Goal: Find specific page/section: Find specific page/section

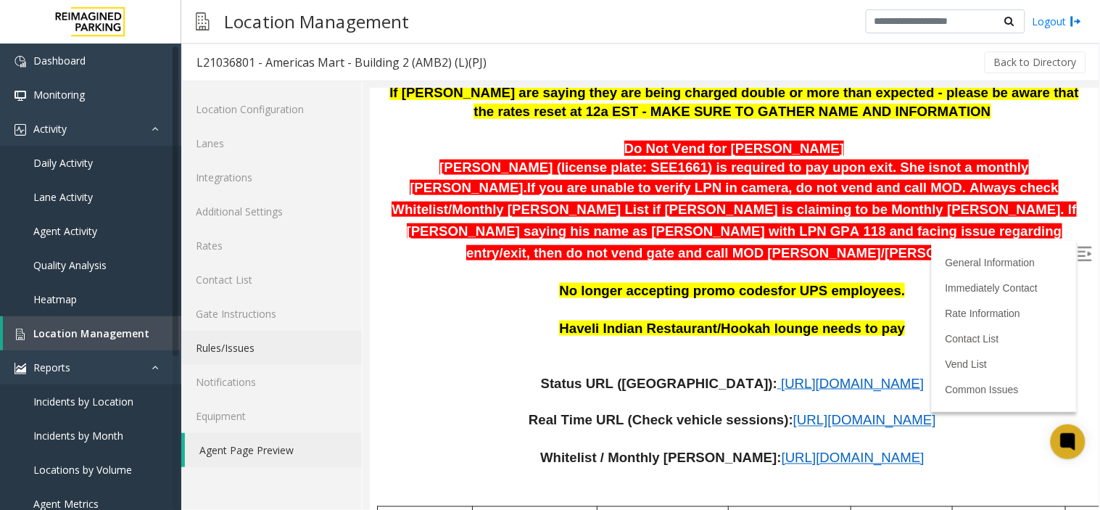
scroll to position [402, 0]
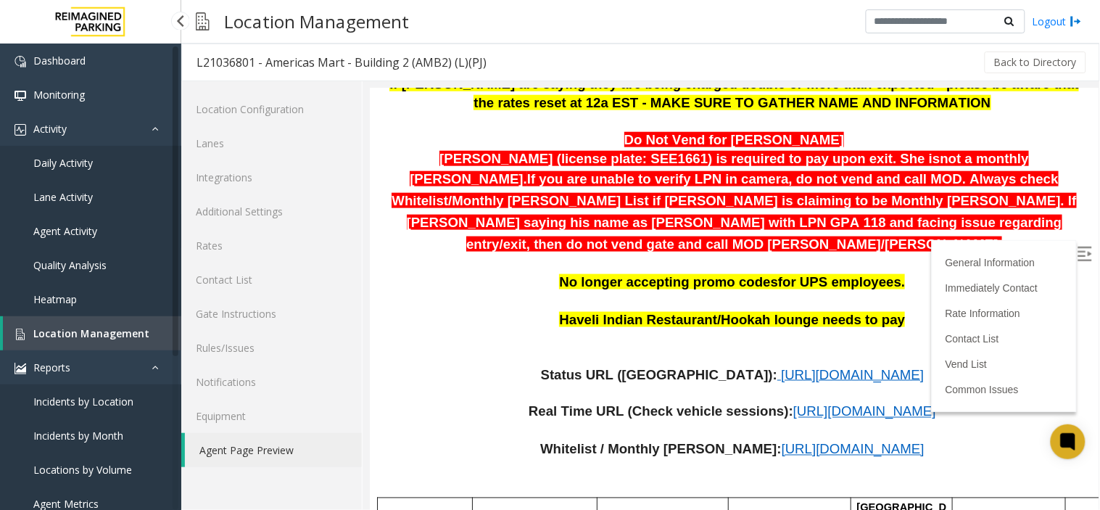
click at [98, 226] on link "Agent Activity" at bounding box center [90, 231] width 181 height 34
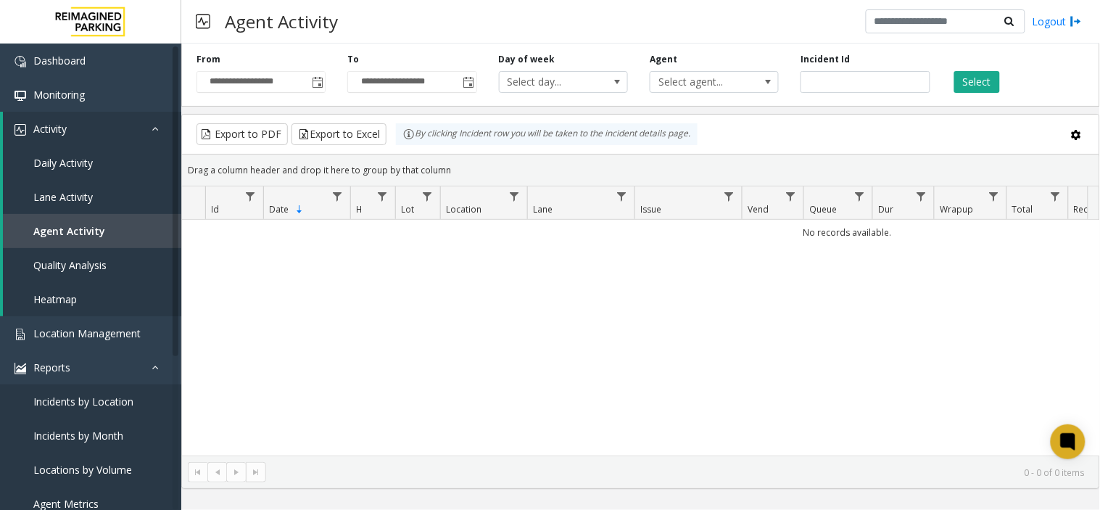
click at [501, 212] on th "Location" at bounding box center [483, 202] width 87 height 33
click at [510, 191] on span "Data table" at bounding box center [514, 197] width 12 height 12
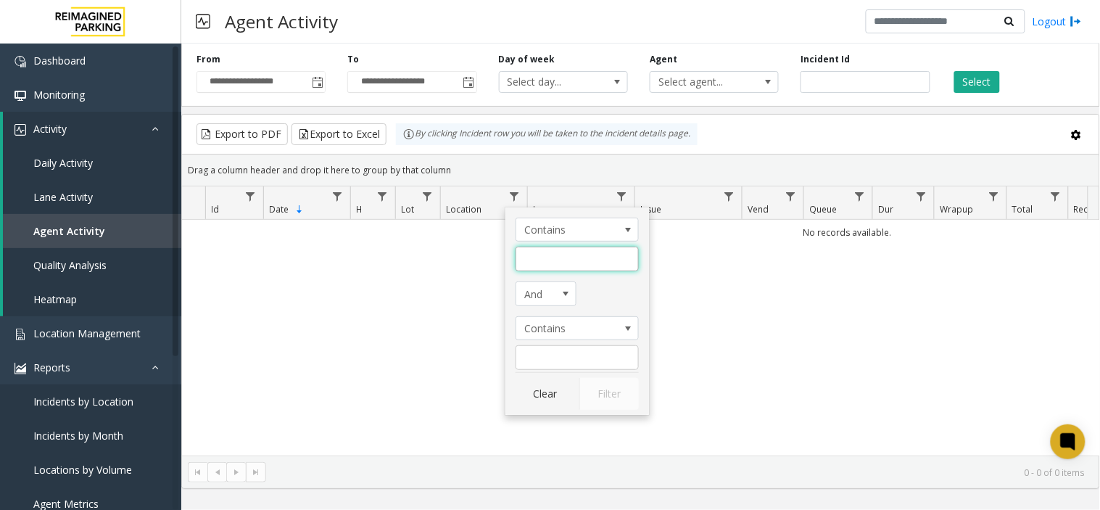
click at [549, 269] on input "Location Filter" at bounding box center [577, 259] width 123 height 25
type input "********"
click at [632, 389] on button "Filter" at bounding box center [608, 394] width 59 height 32
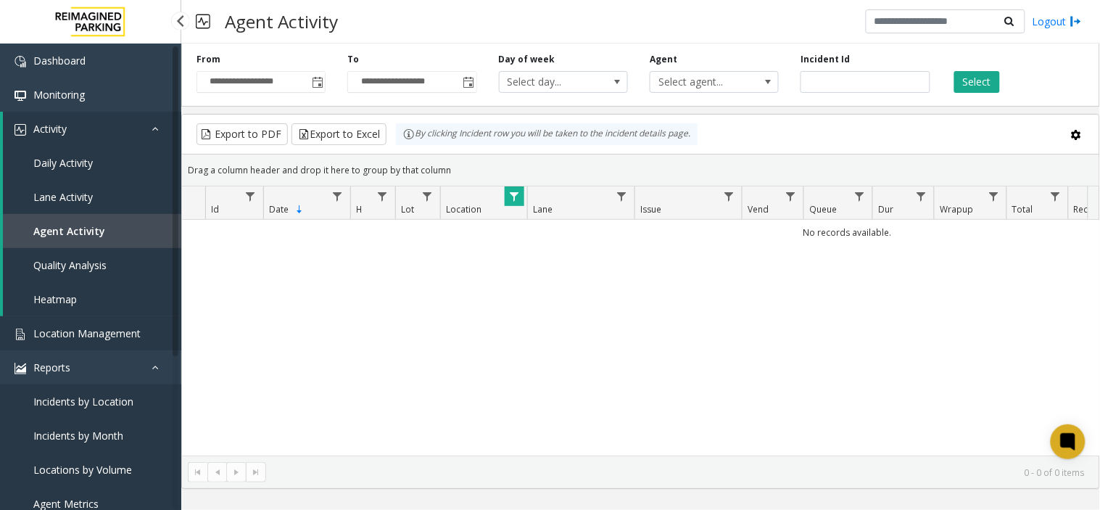
click at [110, 326] on span "Location Management" at bounding box center [86, 333] width 107 height 14
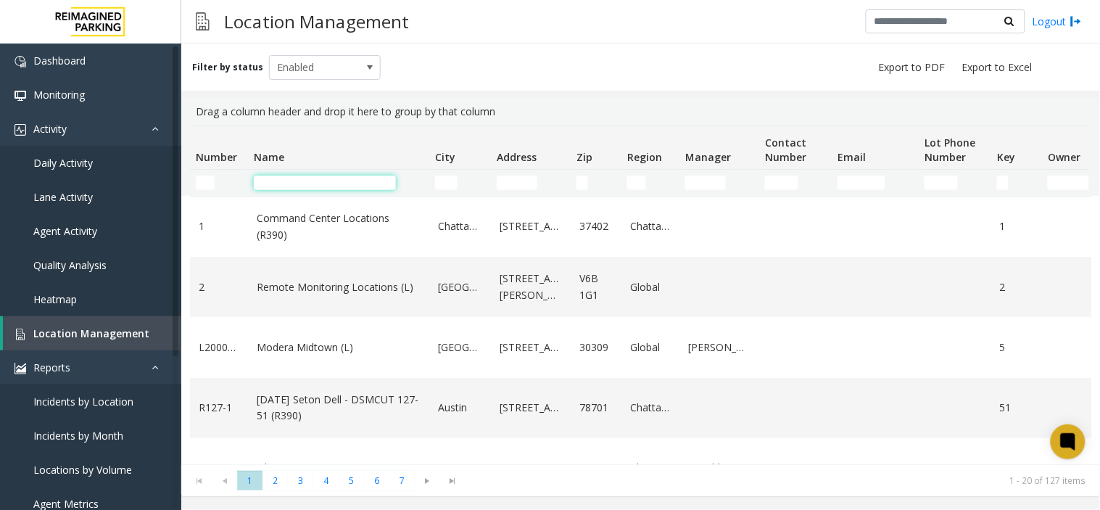
click at [323, 178] on input "Name Filter" at bounding box center [325, 182] width 142 height 15
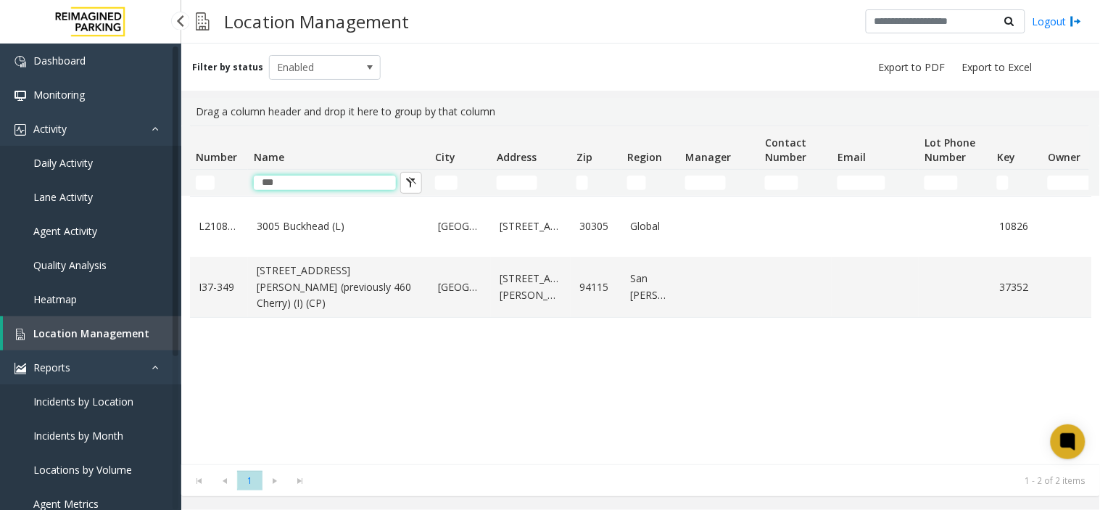
type input "***"
click at [109, 223] on link "Agent Activity" at bounding box center [90, 231] width 181 height 34
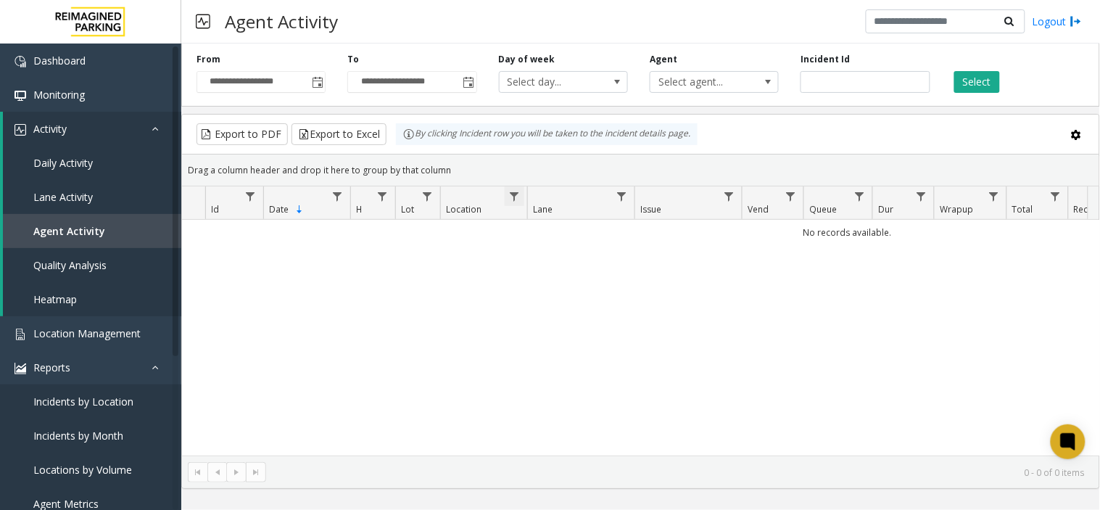
click at [513, 192] on span "Data table" at bounding box center [514, 197] width 12 height 12
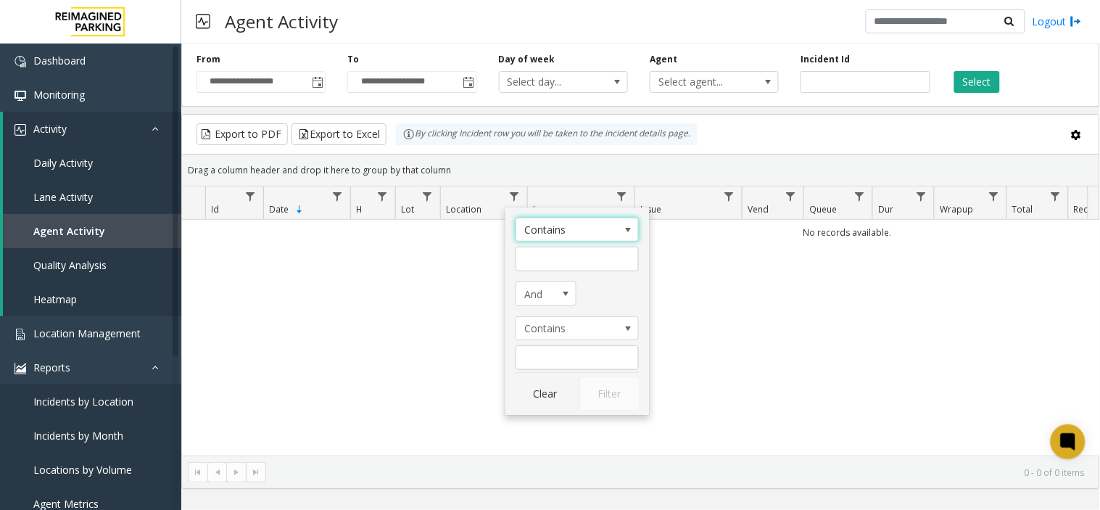
click at [593, 223] on span "Contains" at bounding box center [564, 229] width 97 height 23
click at [496, 332] on div "No records available." at bounding box center [640, 338] width 917 height 236
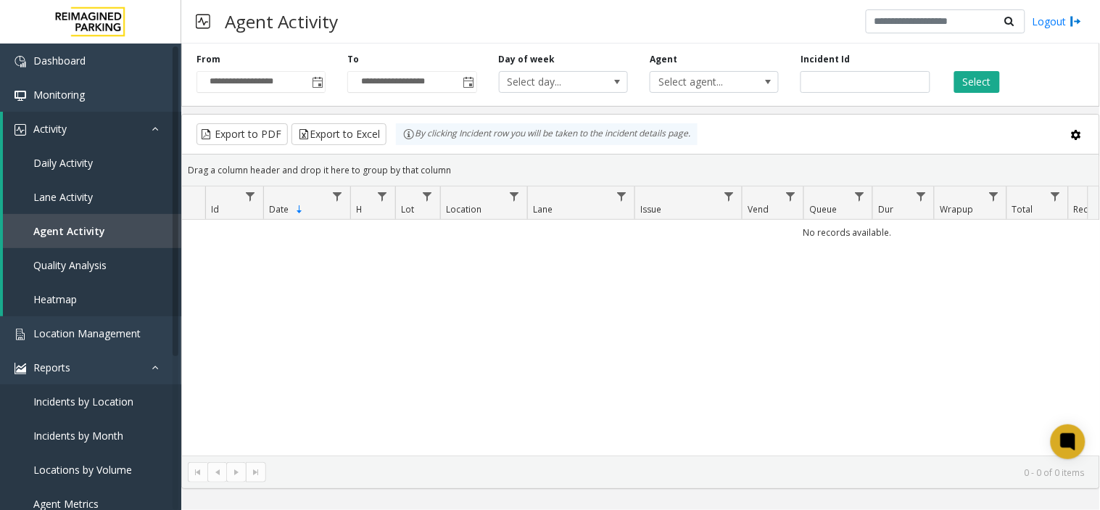
click at [412, 204] on span "Lot" at bounding box center [407, 209] width 13 height 12
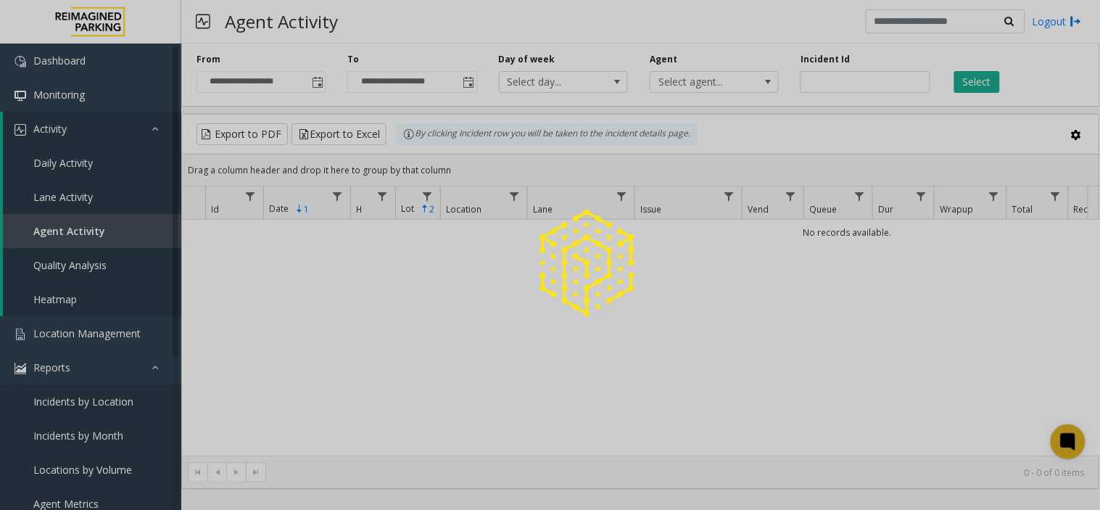
click at [412, 204] on app-root "**********" at bounding box center [550, 255] width 1100 height 510
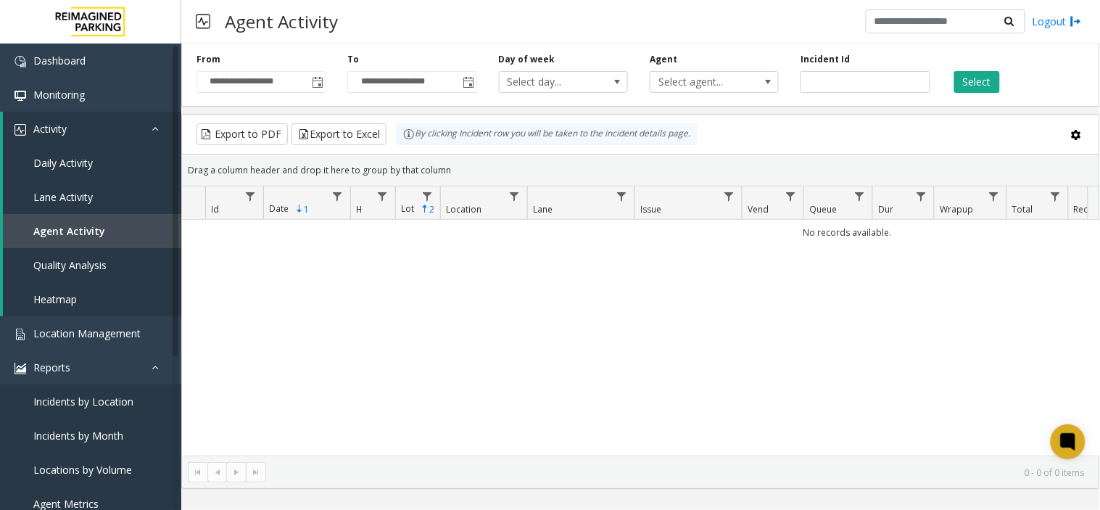
click at [437, 200] on th "Lot 2 Sorted Ascending" at bounding box center [417, 202] width 45 height 33
click at [430, 204] on link "Data table" at bounding box center [428, 196] width 20 height 20
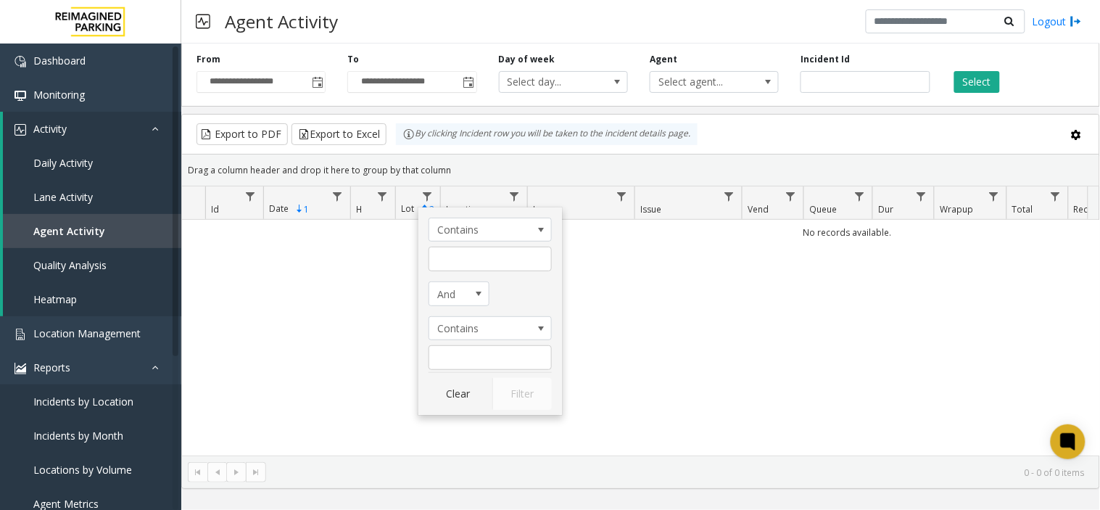
drag, startPoint x: 373, startPoint y: 236, endPoint x: 325, endPoint y: 177, distance: 76.2
click at [373, 236] on td "No records available." at bounding box center [847, 232] width 1331 height 25
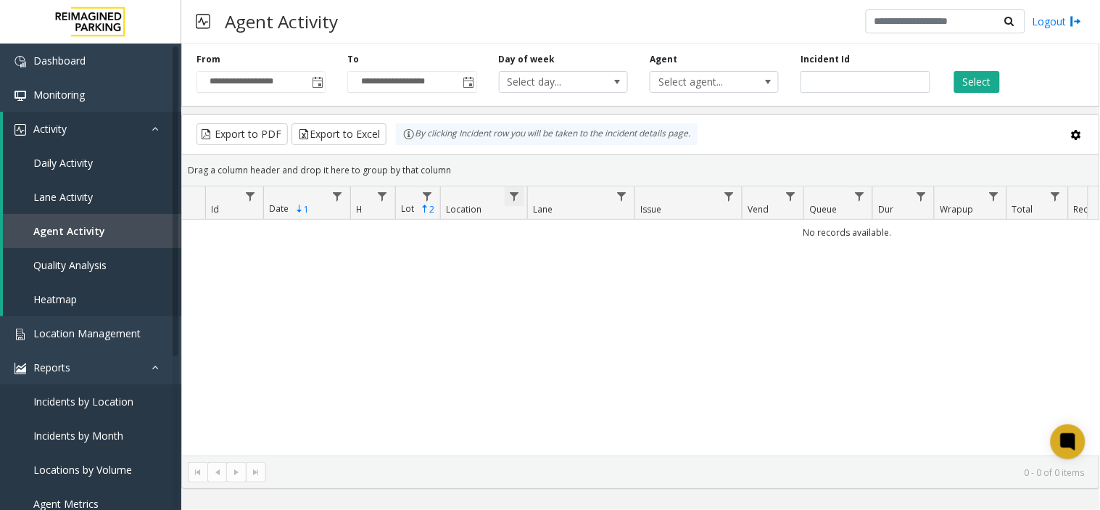
click at [515, 198] on span "Data table" at bounding box center [514, 197] width 12 height 12
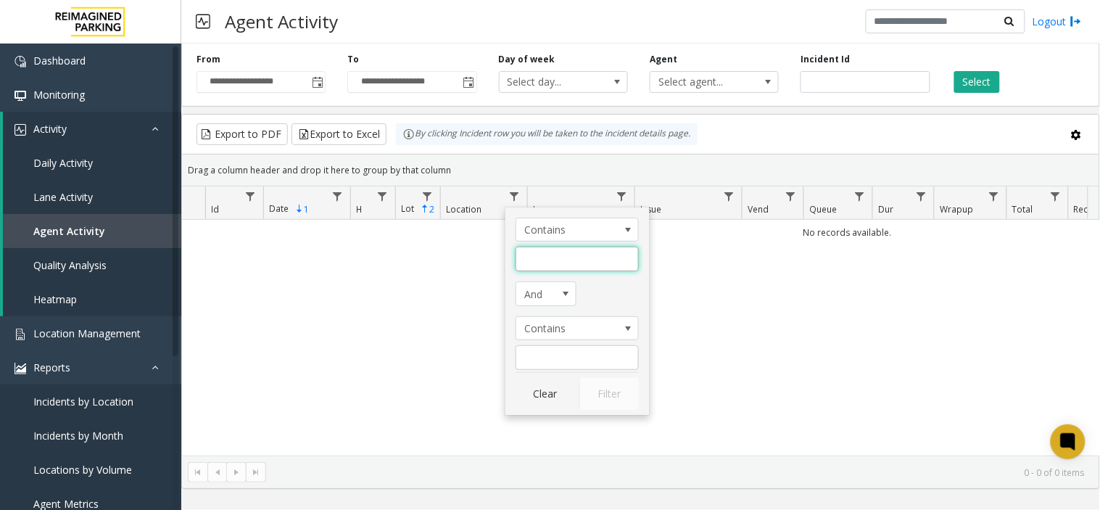
click at [537, 255] on input "Location Filter" at bounding box center [577, 259] width 123 height 25
type input "****"
click at [595, 383] on button "Filter" at bounding box center [608, 394] width 59 height 32
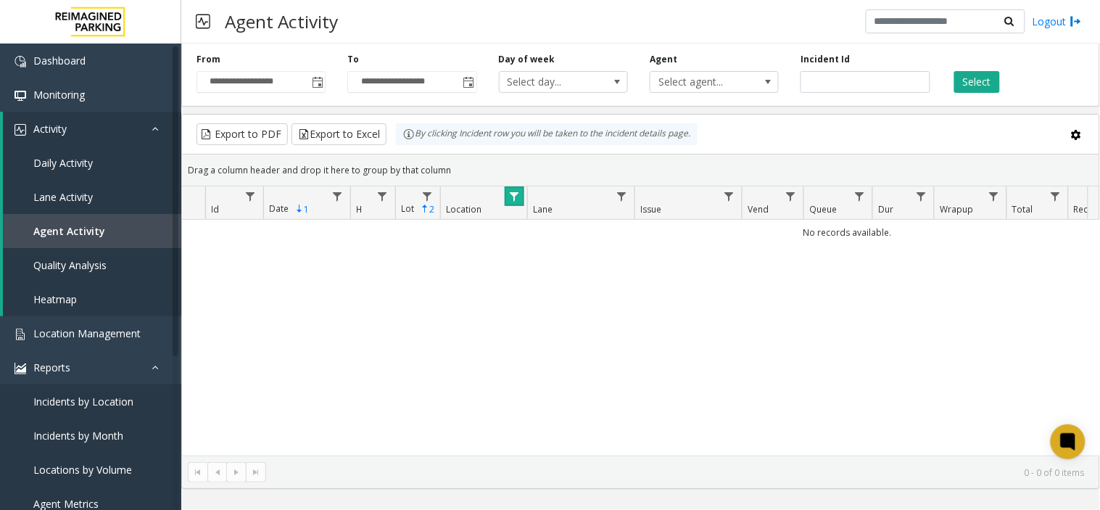
click at [518, 198] on span "Data table" at bounding box center [514, 197] width 12 height 12
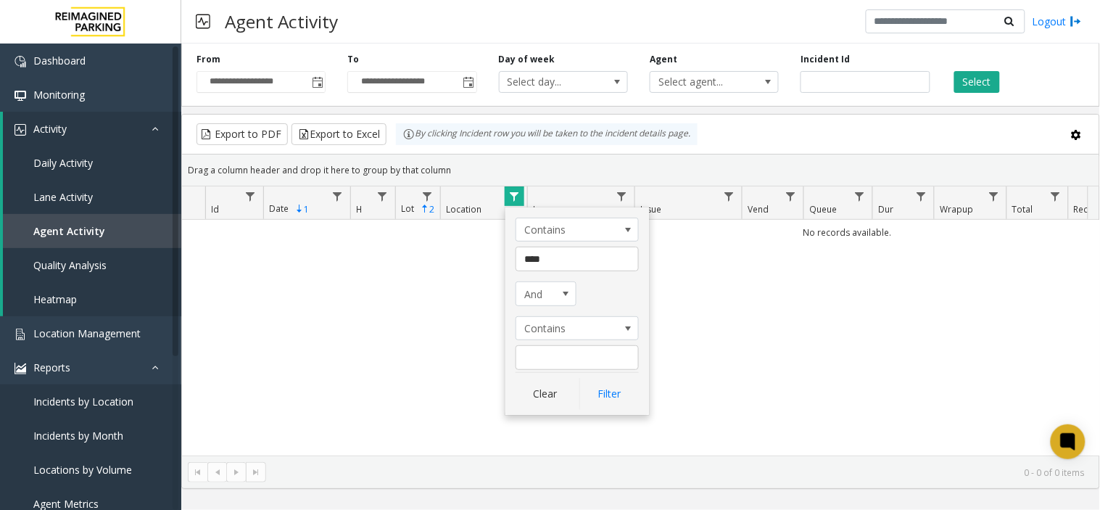
click at [475, 249] on div "No records available." at bounding box center [640, 338] width 917 height 236
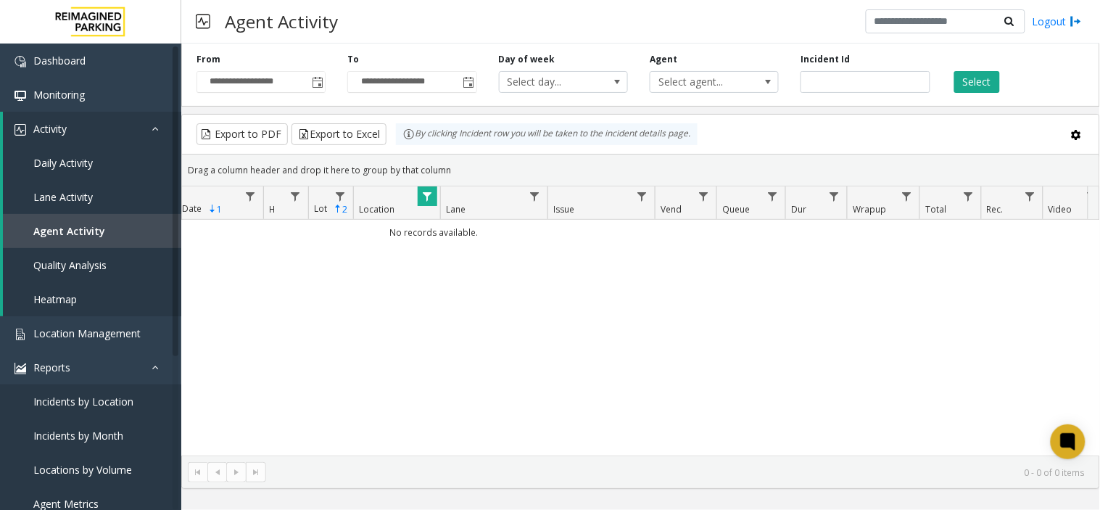
scroll to position [0, 423]
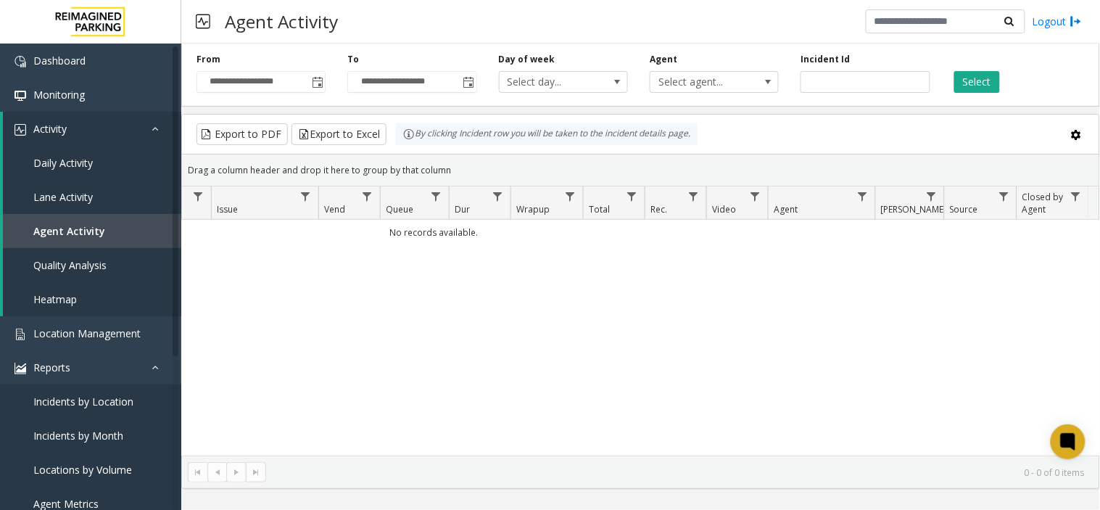
drag, startPoint x: 680, startPoint y: 271, endPoint x: 895, endPoint y: 434, distance: 269.2
click at [83, 331] on span "Location Management" at bounding box center [86, 333] width 107 height 14
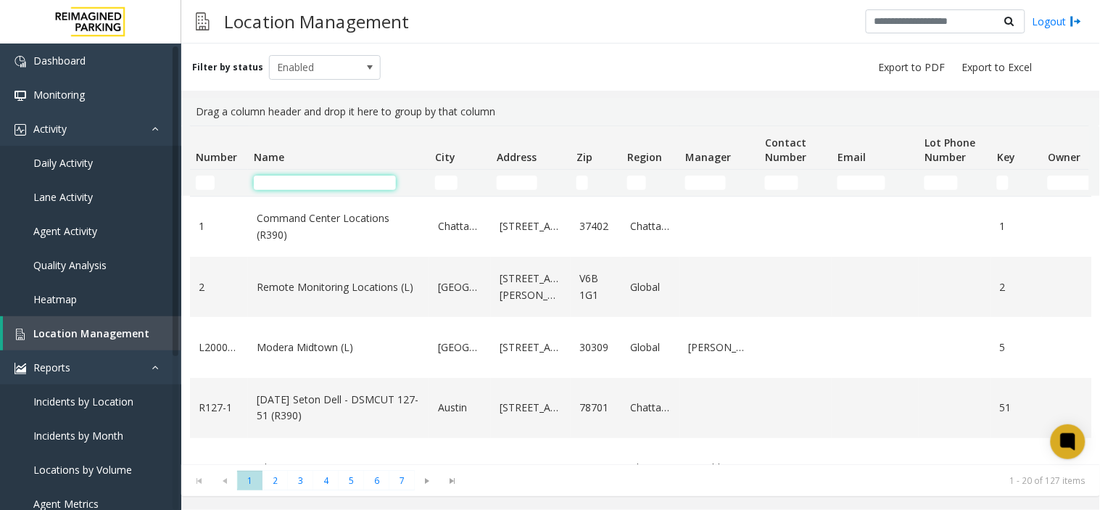
click at [323, 181] on input "Name Filter" at bounding box center [325, 182] width 142 height 15
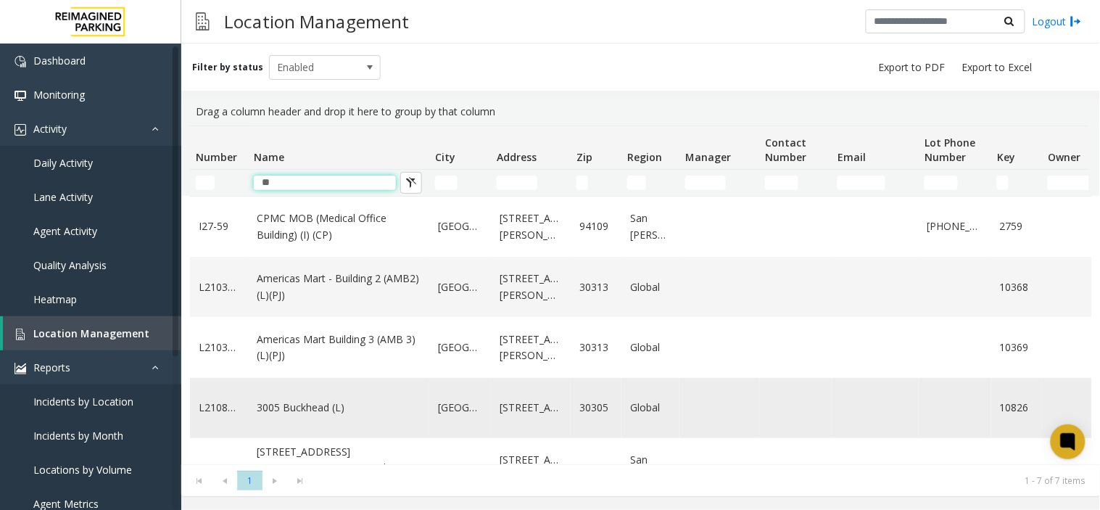
type input "**"
click at [288, 415] on link "3005 Buckhead (L)" at bounding box center [339, 408] width 164 height 16
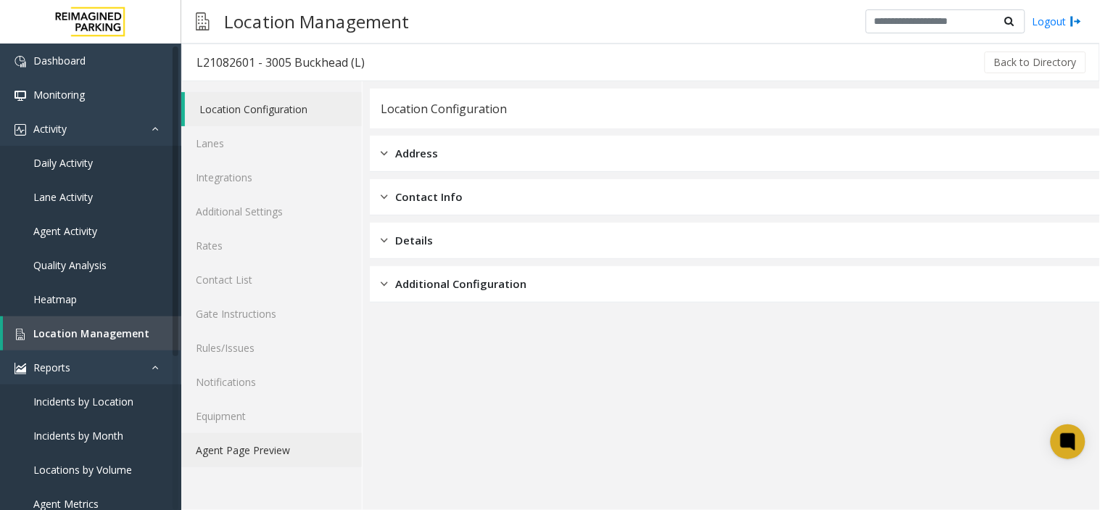
click at [237, 445] on link "Agent Page Preview" at bounding box center [271, 450] width 181 height 34
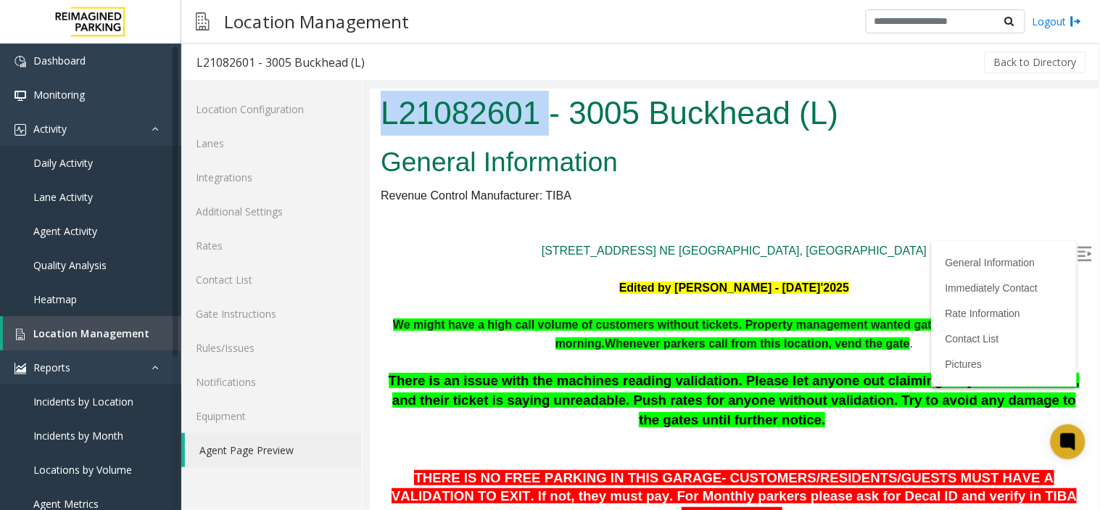
drag, startPoint x: 547, startPoint y: 108, endPoint x: 371, endPoint y: 73, distance: 179.6
click at [371, 88] on html "L21082601 - 3005 Buckhead (L) General Information Revenue Control Manufacturer:…" at bounding box center [733, 298] width 729 height 421
copy h1 "L21082601"
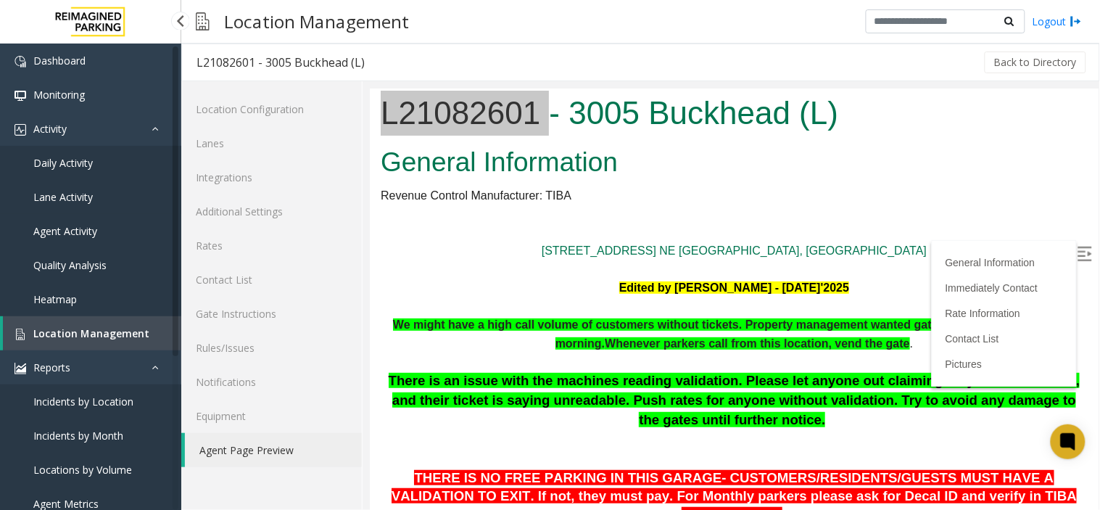
click at [136, 212] on link "Lane Activity" at bounding box center [90, 197] width 181 height 34
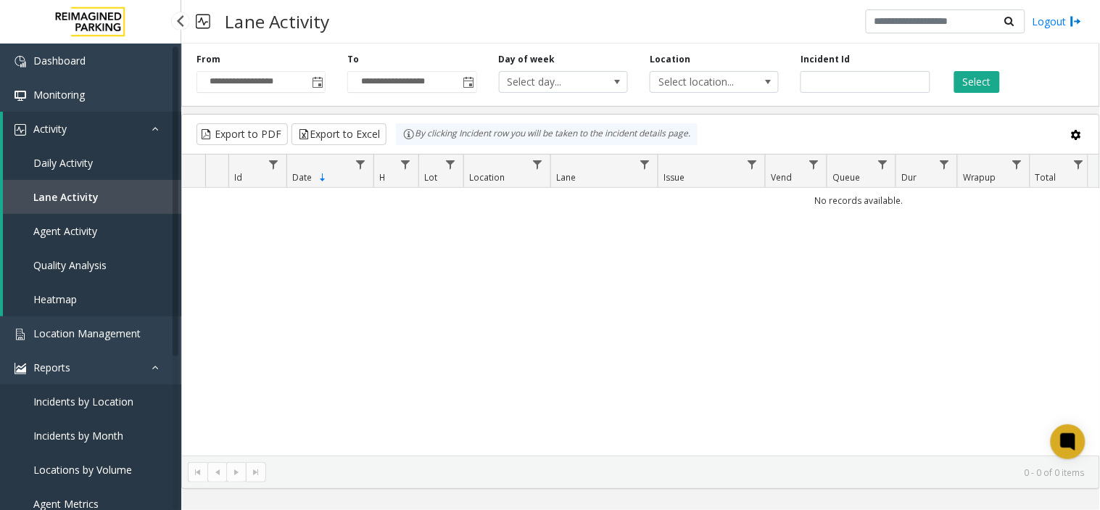
drag, startPoint x: 129, startPoint y: 228, endPoint x: 131, endPoint y: 236, distance: 7.4
click at [131, 236] on link "Agent Activity" at bounding box center [92, 231] width 178 height 34
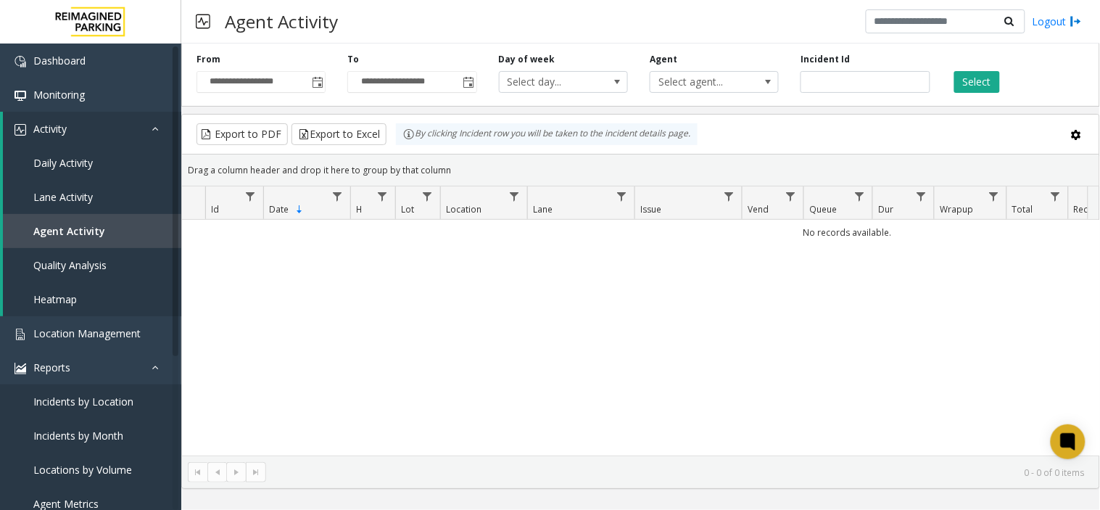
click at [481, 207] on th "Location" at bounding box center [483, 202] width 87 height 33
click at [407, 212] on span "Lot" at bounding box center [407, 209] width 13 height 12
click at [434, 199] on link "Data table" at bounding box center [428, 196] width 20 height 20
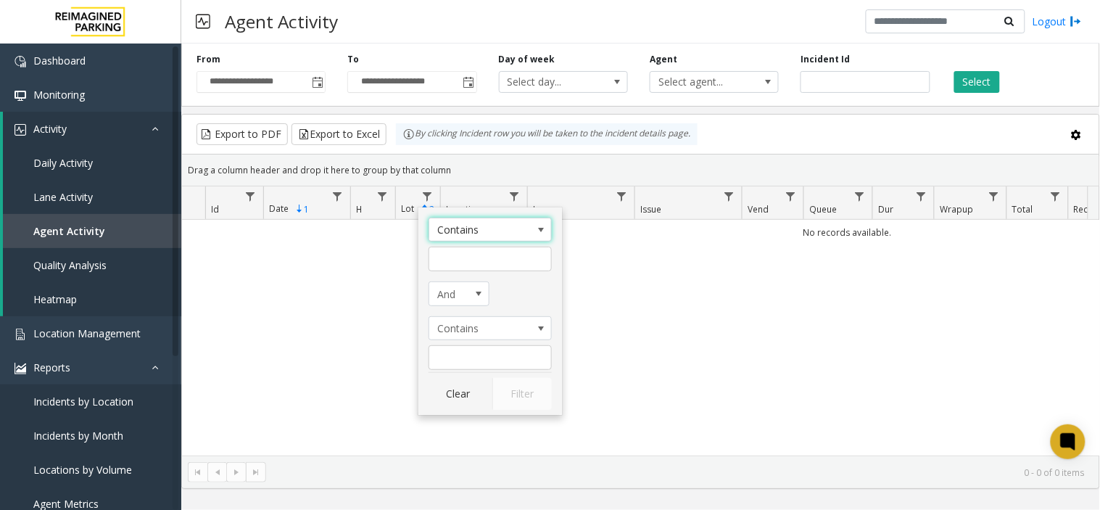
click at [450, 237] on span "Contains" at bounding box center [477, 229] width 97 height 23
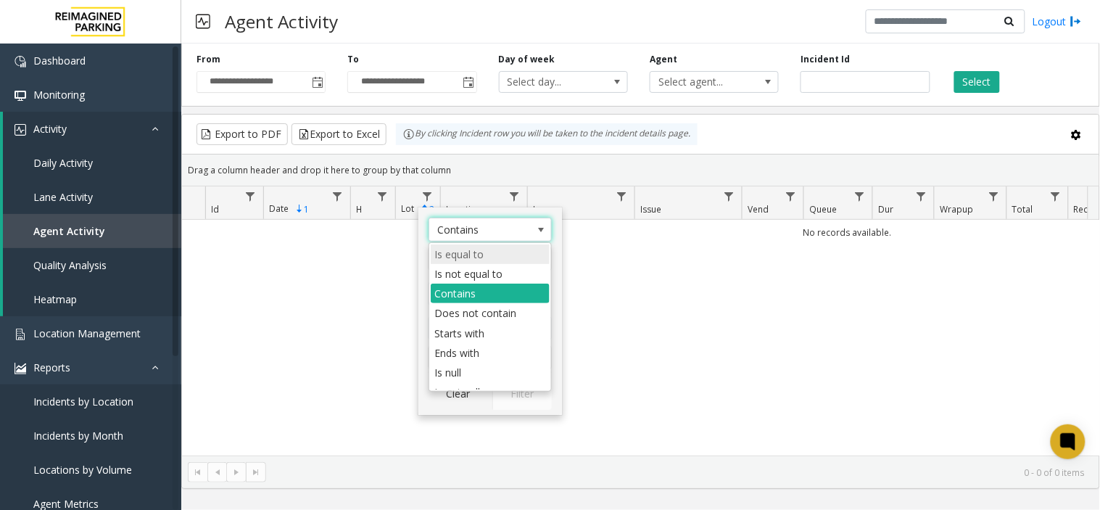
click at [496, 257] on li "Is equal to" at bounding box center [490, 254] width 119 height 20
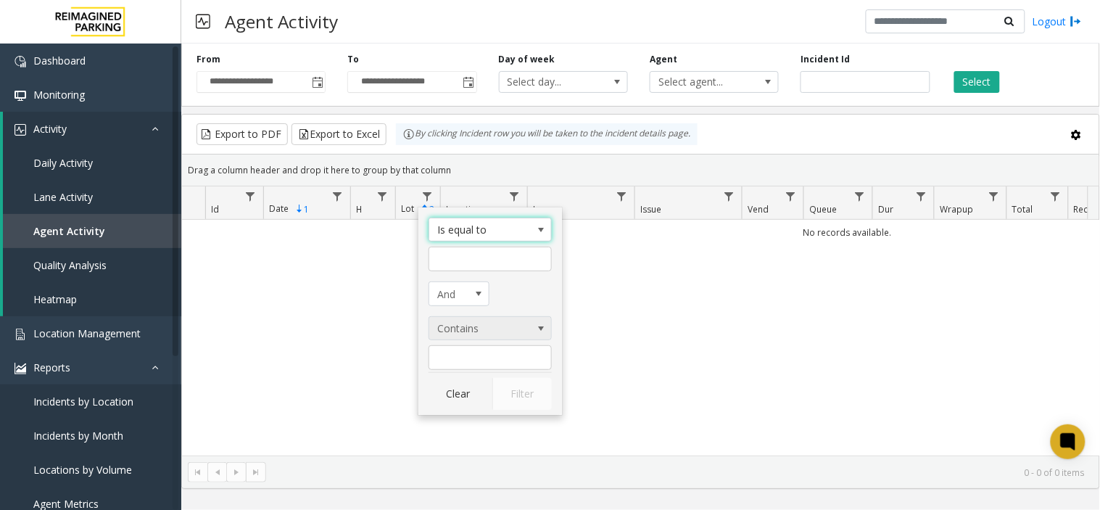
click at [489, 317] on span "Contains" at bounding box center [477, 328] width 97 height 23
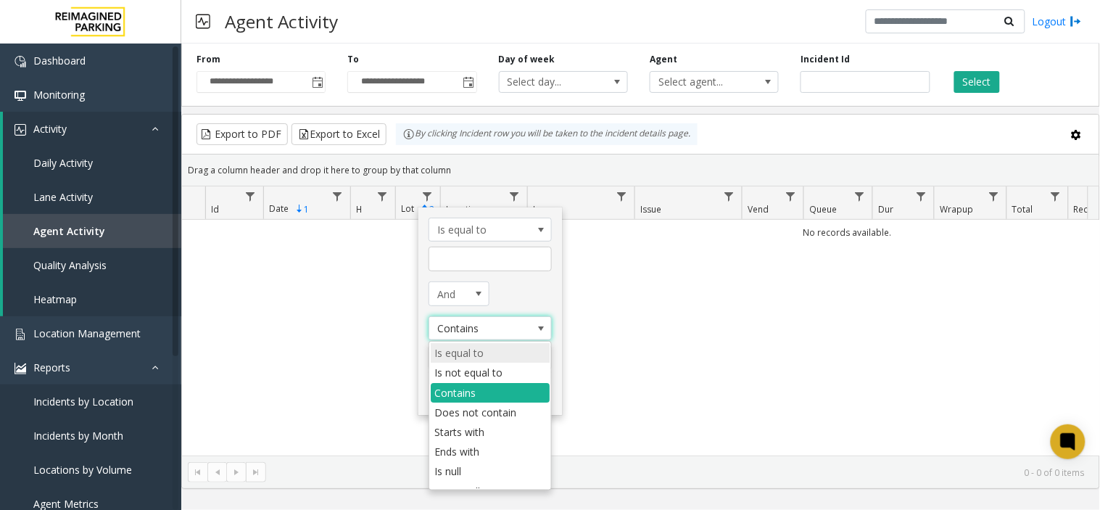
click at [492, 357] on li "Is equal to" at bounding box center [490, 353] width 119 height 20
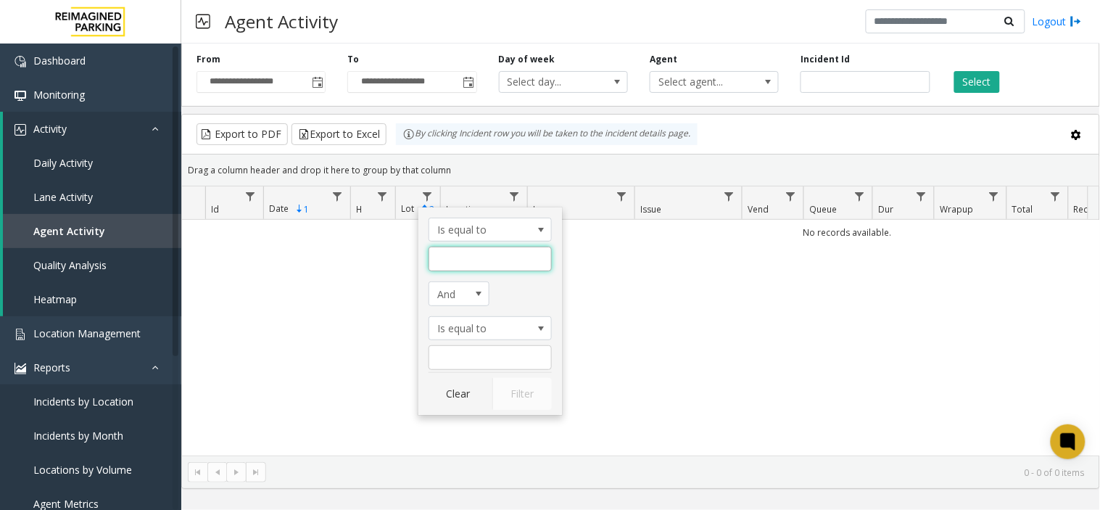
paste input "*********"
type input "*********"
click at [511, 385] on button "Filter" at bounding box center [521, 394] width 59 height 32
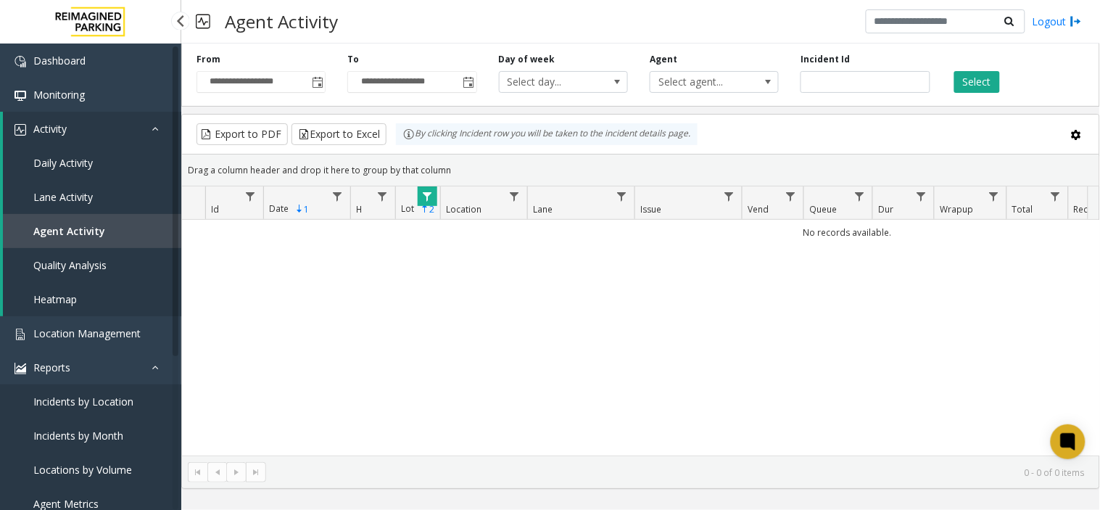
click at [145, 186] on link "Lane Activity" at bounding box center [92, 197] width 178 height 34
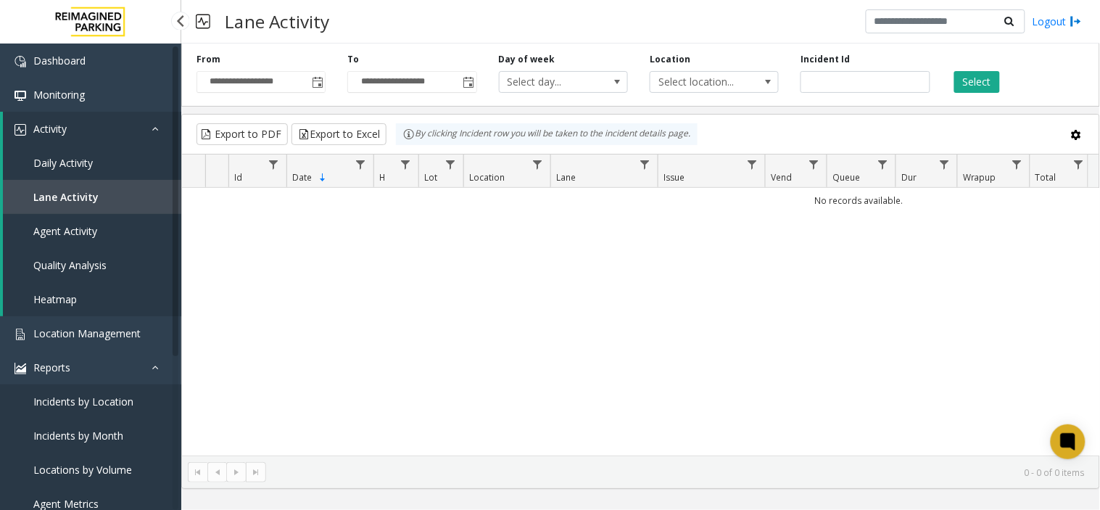
click at [107, 226] on link "Agent Activity" at bounding box center [92, 231] width 178 height 34
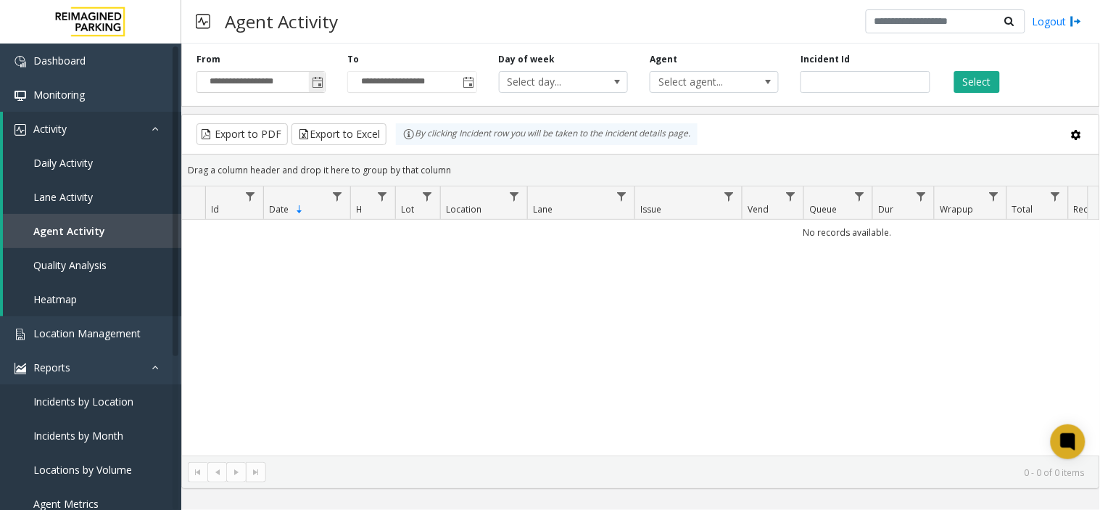
click at [319, 73] on span "Toggle popup" at bounding box center [317, 81] width 16 height 23
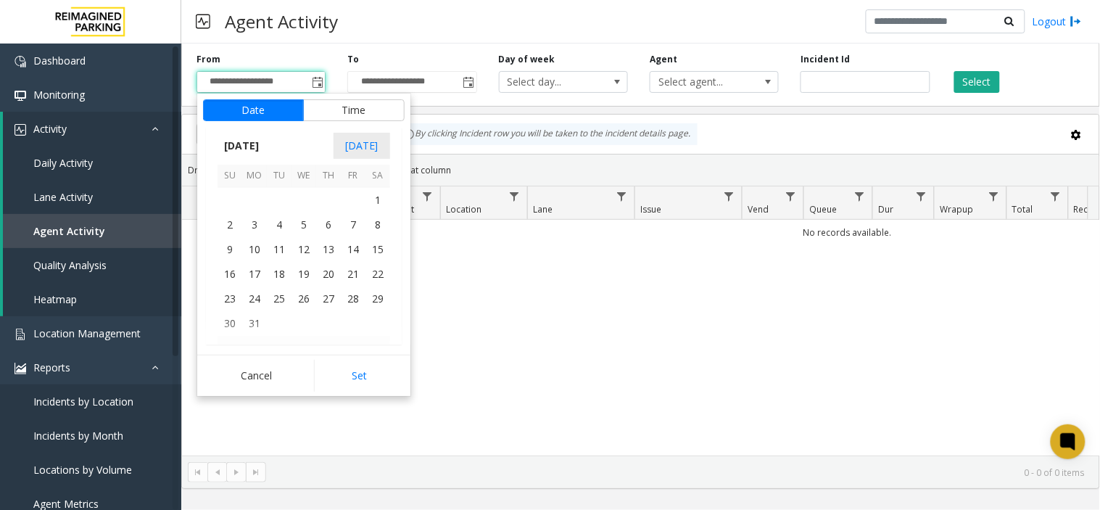
scroll to position [258920, 0]
click at [371, 276] on span "1" at bounding box center [377, 270] width 25 height 25
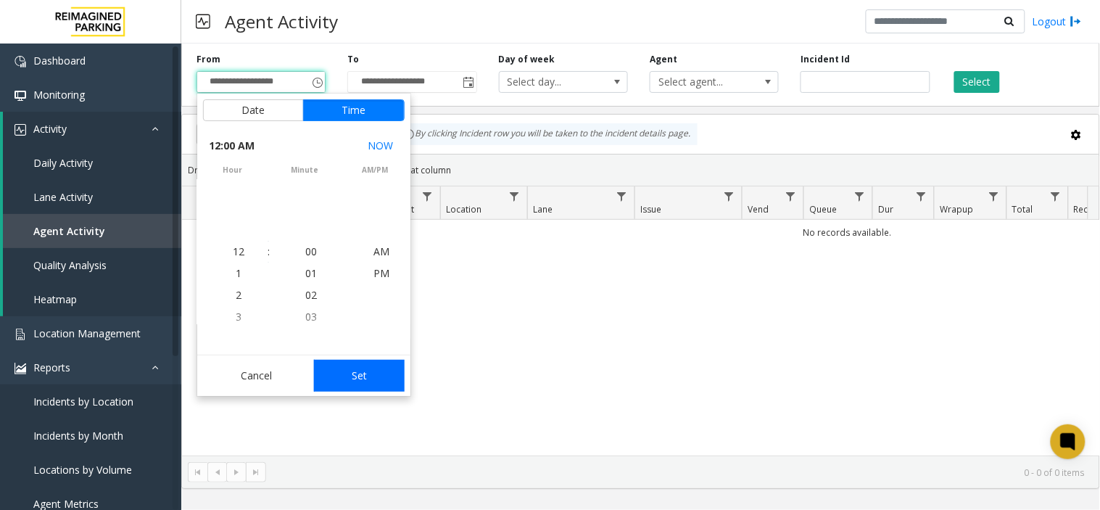
scroll to position [258990, 0]
click at [352, 372] on button "Set" at bounding box center [359, 376] width 91 height 32
type input "**********"
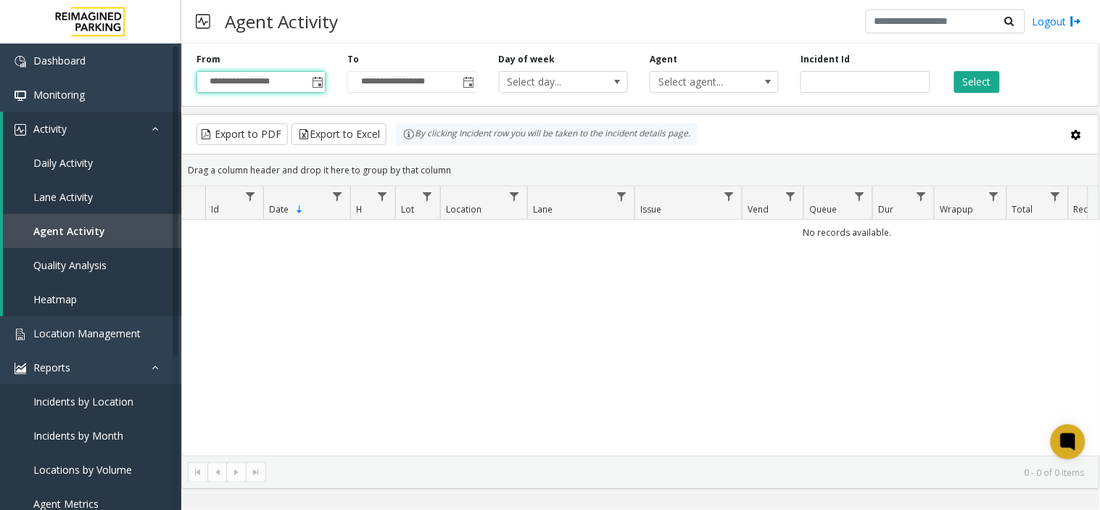
click at [491, 197] on th "Location" at bounding box center [483, 202] width 87 height 33
click at [511, 198] on span "Data table" at bounding box center [514, 197] width 12 height 12
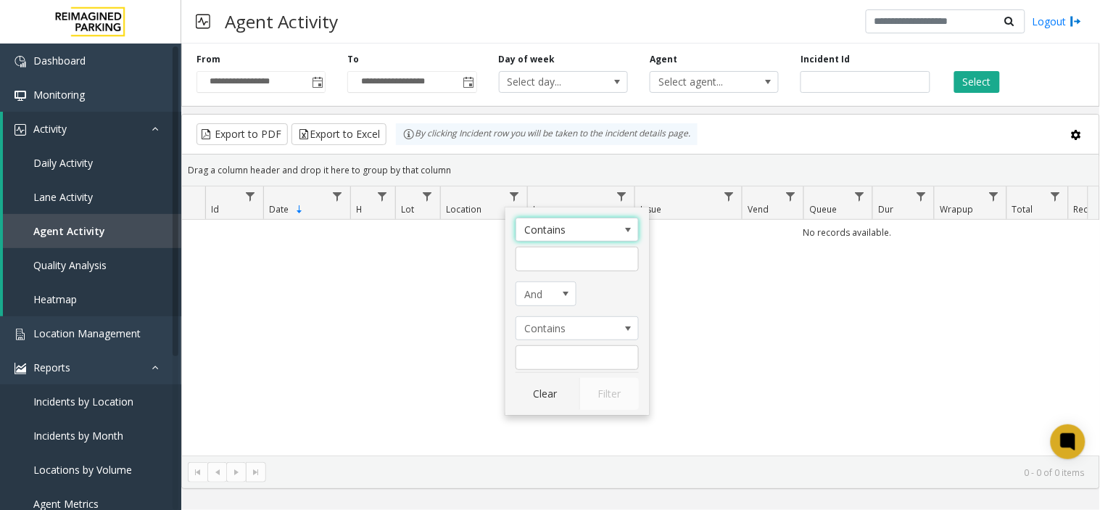
click at [576, 231] on span "Contains" at bounding box center [564, 229] width 97 height 23
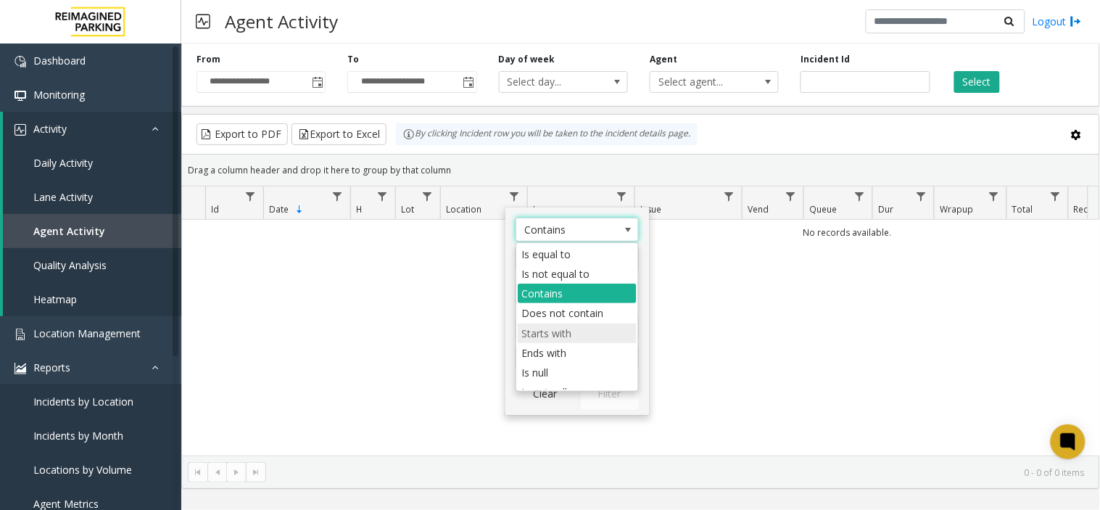
click at [527, 323] on li "Starts with" at bounding box center [577, 333] width 119 height 20
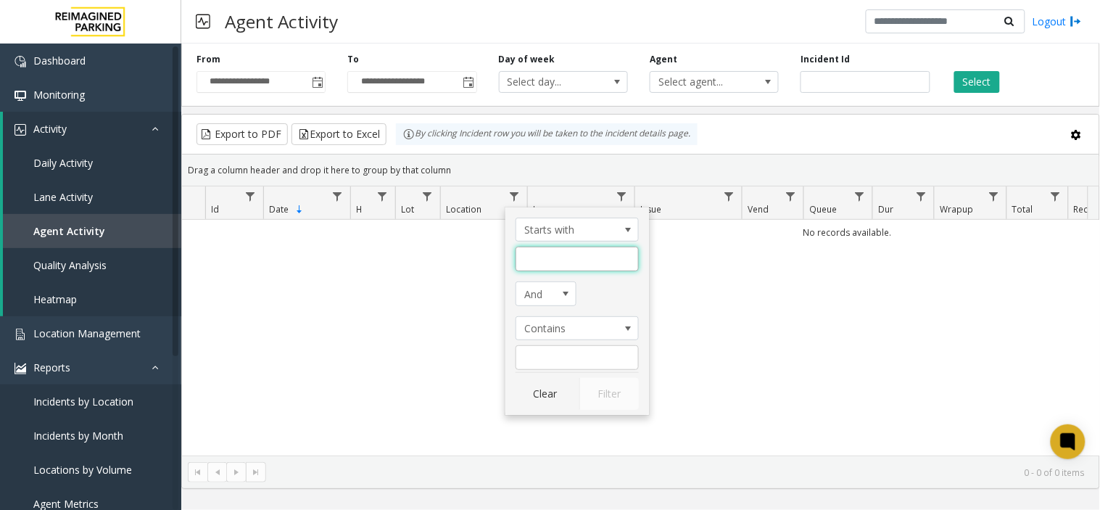
click at [552, 254] on input "Location Filter" at bounding box center [577, 259] width 123 height 25
type input "****"
click at [571, 326] on span "Contains" at bounding box center [564, 328] width 97 height 23
click at [502, 394] on div "No records available." at bounding box center [640, 338] width 917 height 236
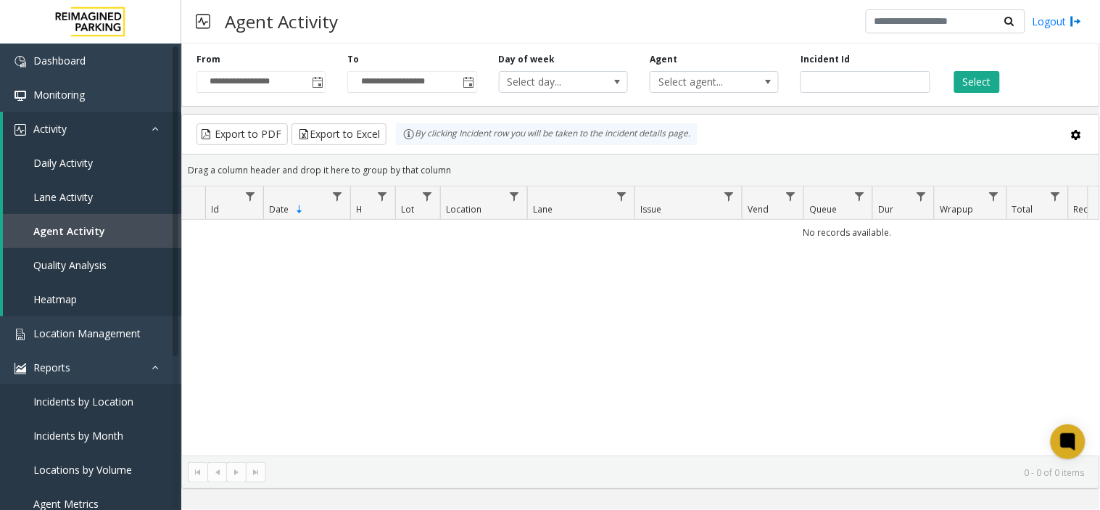
click at [483, 193] on th "Location" at bounding box center [483, 202] width 87 height 33
click at [513, 189] on link "Data table" at bounding box center [515, 196] width 20 height 20
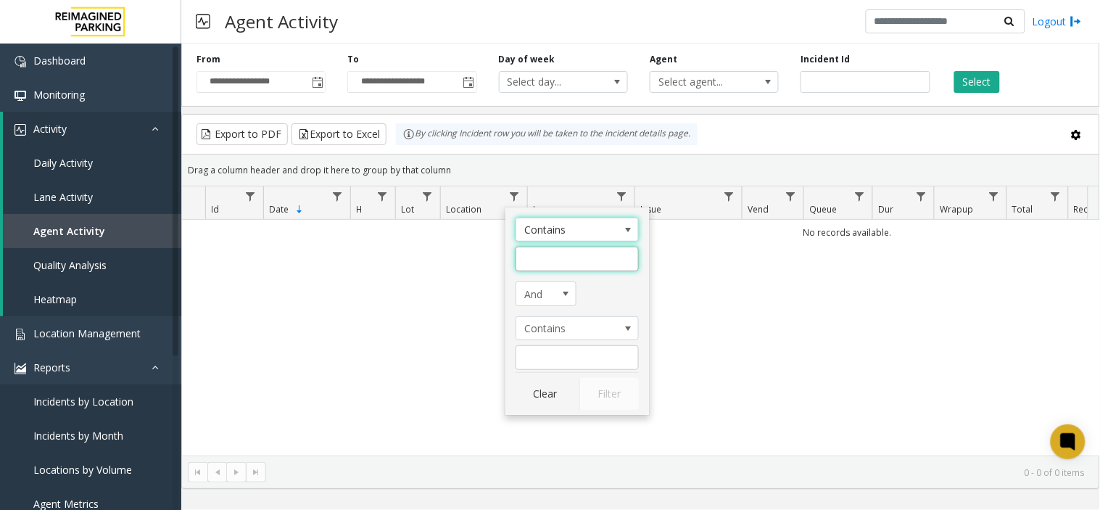
click at [560, 257] on input "Location Filter" at bounding box center [577, 259] width 123 height 25
type input "****"
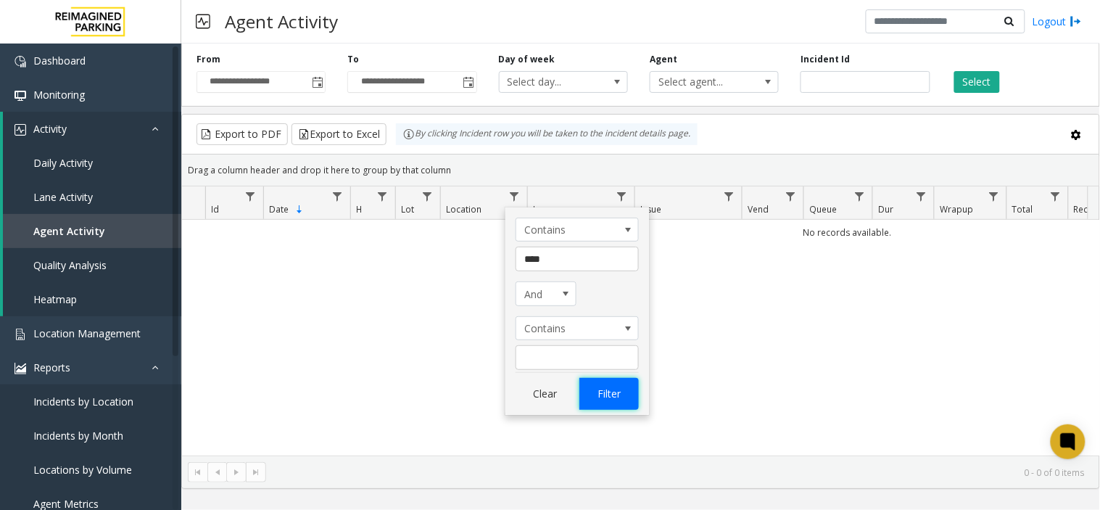
click at [620, 400] on button "Filter" at bounding box center [608, 394] width 59 height 32
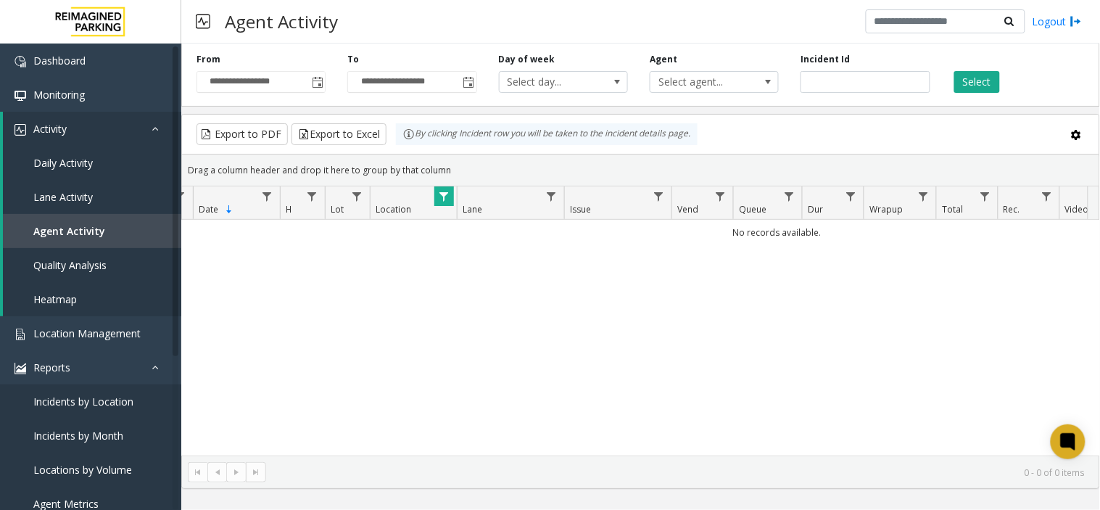
scroll to position [0, 423]
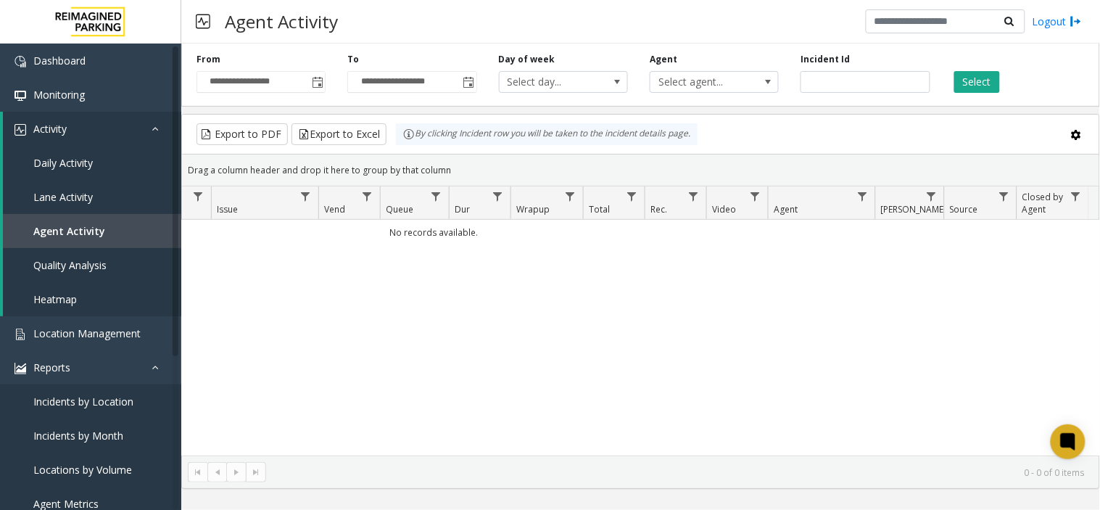
drag, startPoint x: 607, startPoint y: 328, endPoint x: 824, endPoint y: 349, distance: 217.8
click at [133, 184] on link "Lane Activity" at bounding box center [92, 197] width 178 height 34
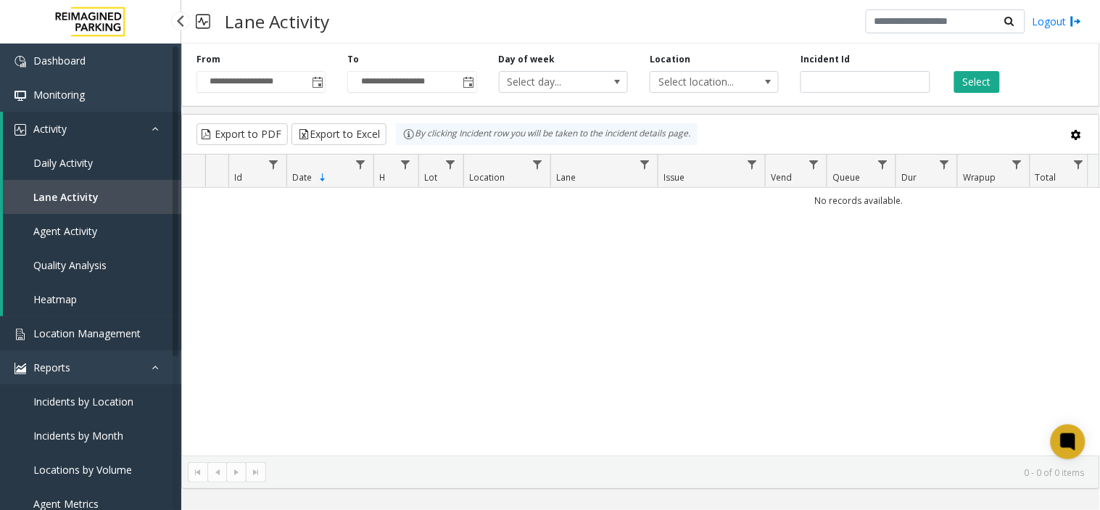
click at [116, 329] on span "Location Management" at bounding box center [86, 333] width 107 height 14
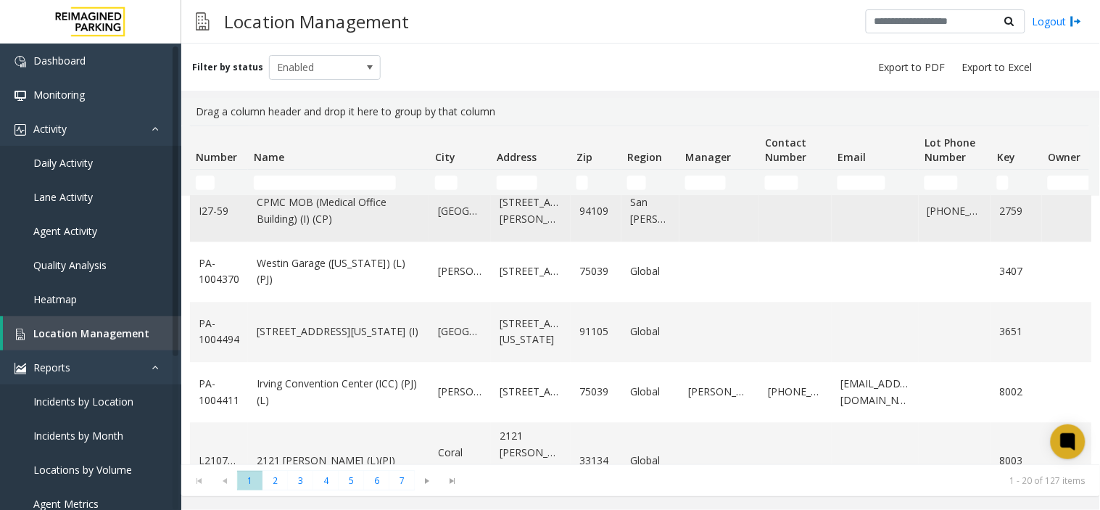
scroll to position [951, 0]
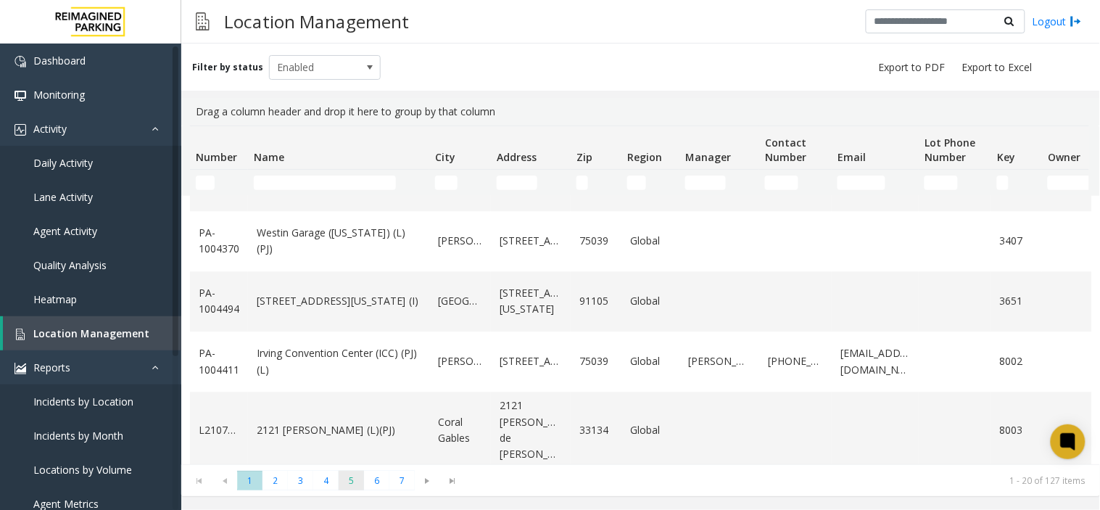
click at [347, 475] on span "5" at bounding box center [351, 481] width 25 height 20
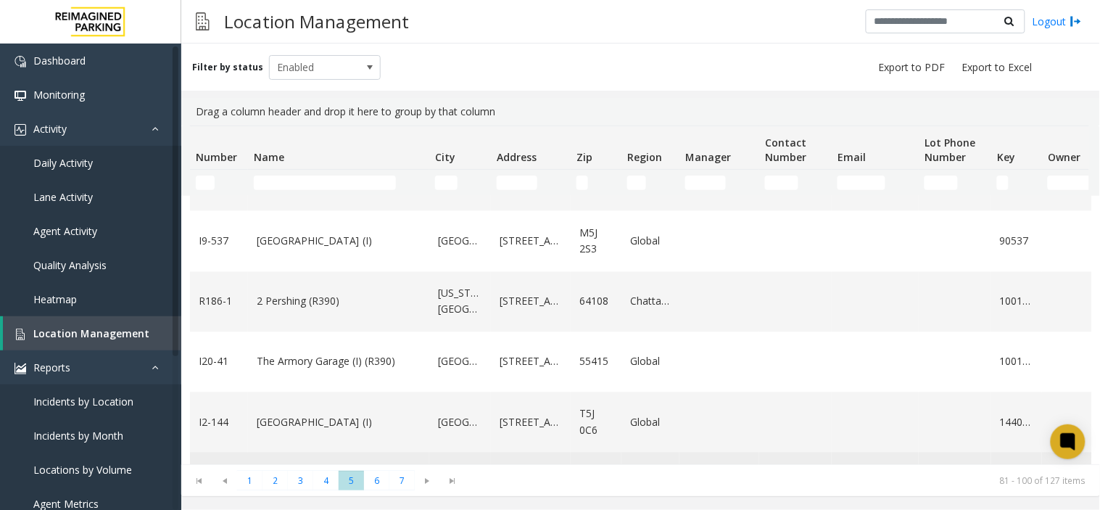
scroll to position [886, 0]
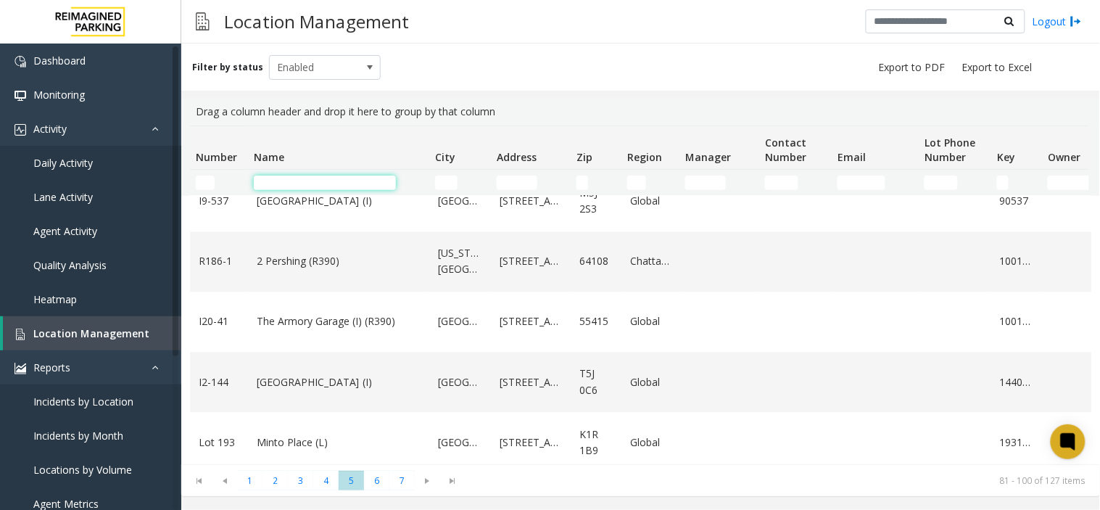
click at [328, 180] on input "Name Filter" at bounding box center [325, 182] width 142 height 15
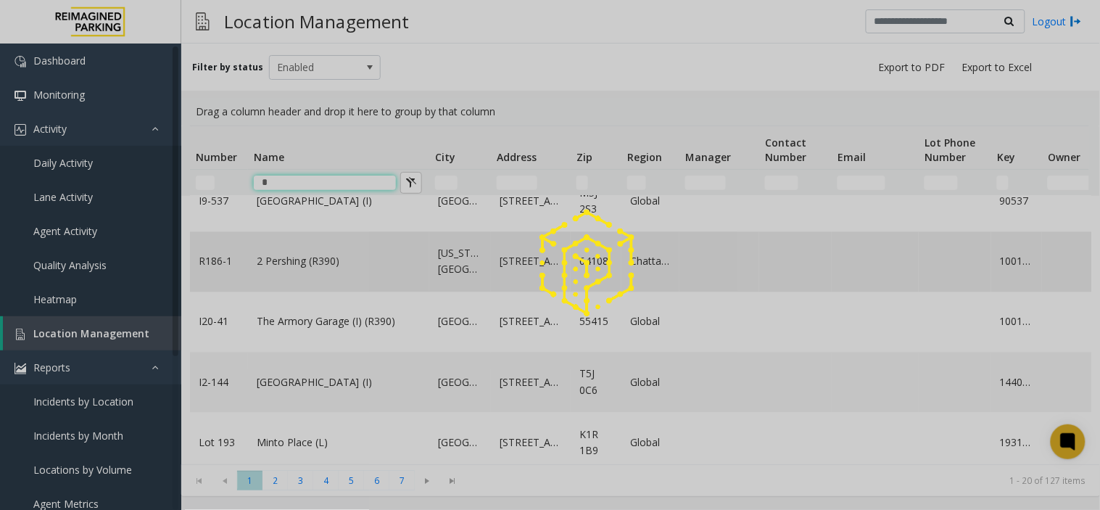
scroll to position [0, 0]
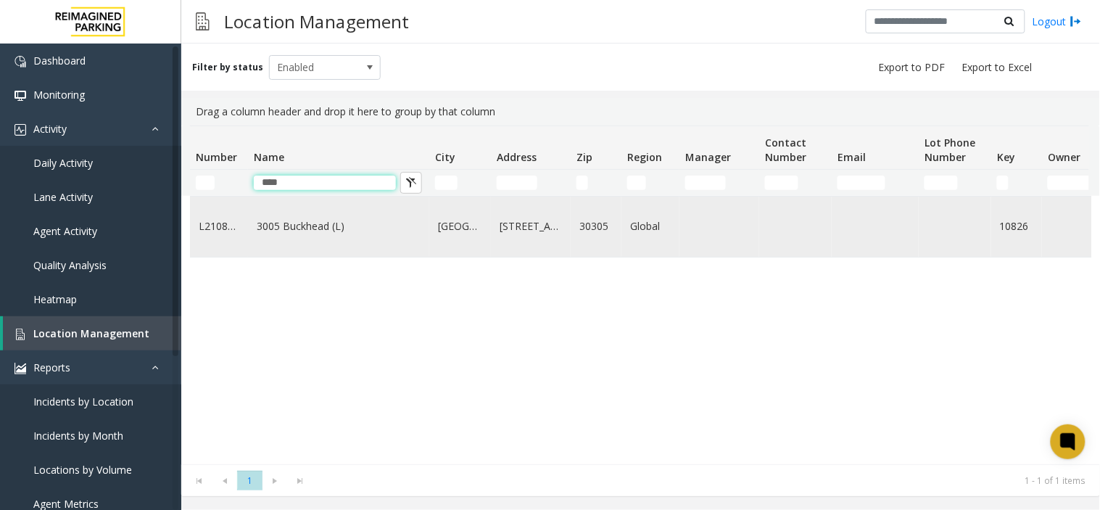
type input "****"
click at [321, 232] on link "3005 Buckhead (L)" at bounding box center [339, 226] width 164 height 16
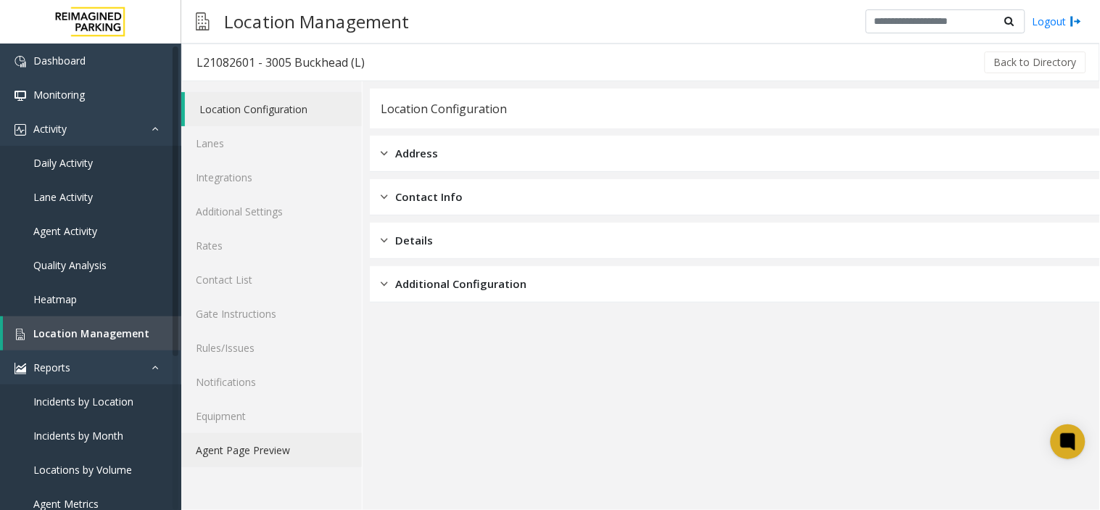
click at [283, 439] on link "Agent Page Preview" at bounding box center [271, 450] width 181 height 34
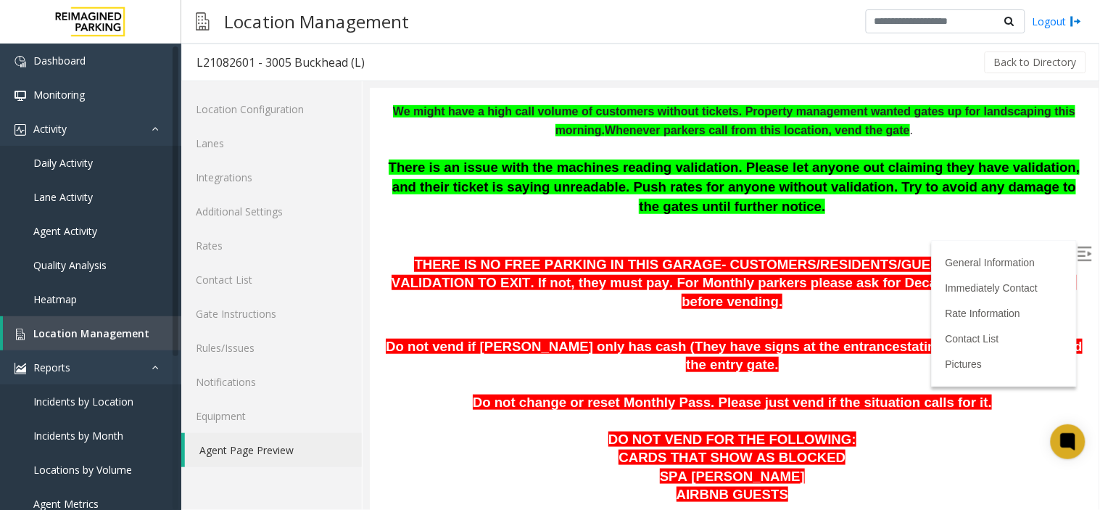
scroll to position [241, 0]
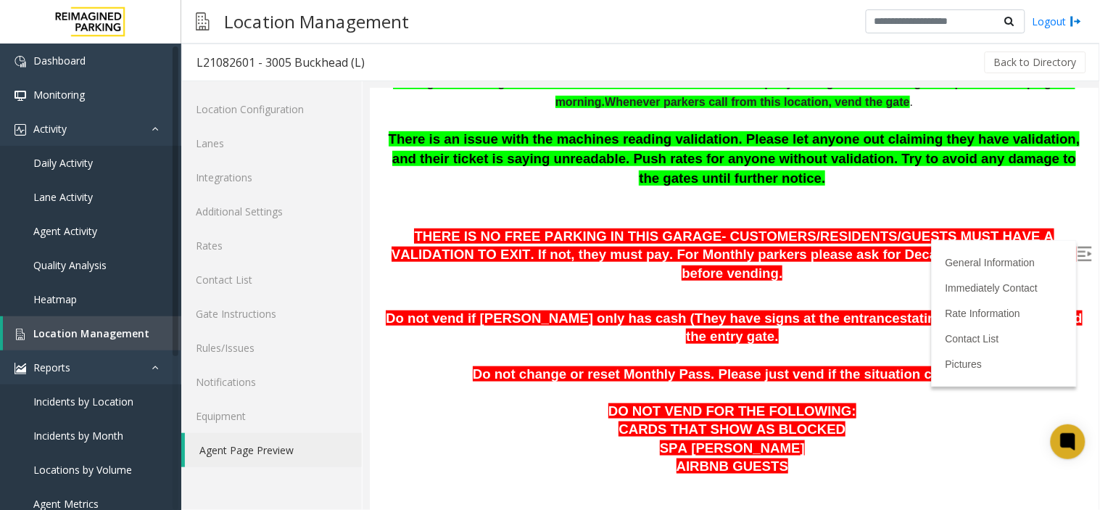
click at [1080, 252] on label at bounding box center [1086, 255] width 22 height 22
